Goal: Navigation & Orientation: Find specific page/section

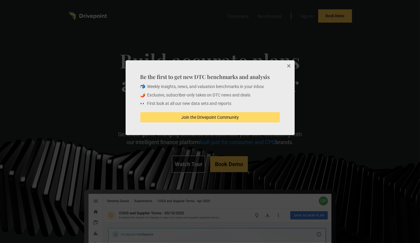
drag, startPoint x: 291, startPoint y: 65, endPoint x: 284, endPoint y: 95, distance: 30.1
click at [291, 65] on button "Close" at bounding box center [288, 66] width 12 height 12
click at [285, 106] on div "Be the first to get new DTC benchmarks and analysis 📬 Weekly insights, news, an…" at bounding box center [210, 97] width 169 height 75
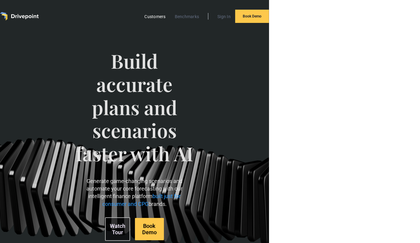
drag, startPoint x: 159, startPoint y: 16, endPoint x: 159, endPoint y: 20, distance: 3.9
click at [159, 16] on link "Customers" at bounding box center [154, 17] width 27 height 8
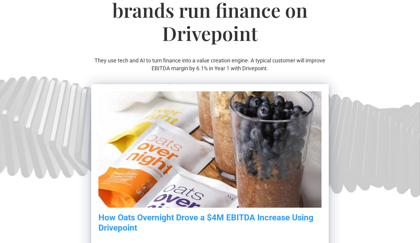
scroll to position [121, 0]
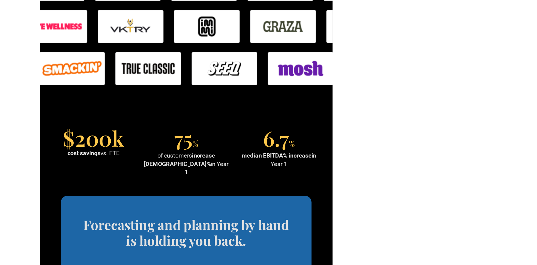
scroll to position [513, 0]
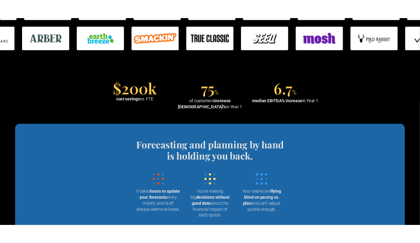
scroll to position [483, 0]
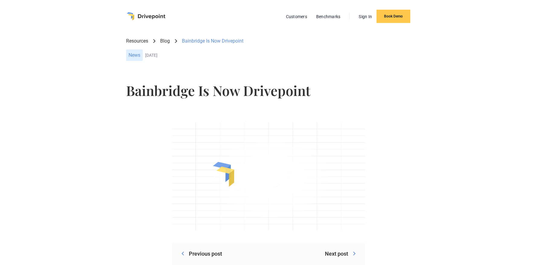
click at [193, 103] on div "Bainbridge Is Now Drivepoint" at bounding box center [268, 94] width 284 height 31
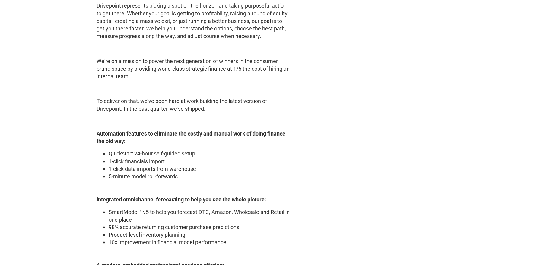
scroll to position [482, 0]
